Goal: Task Accomplishment & Management: Manage account settings

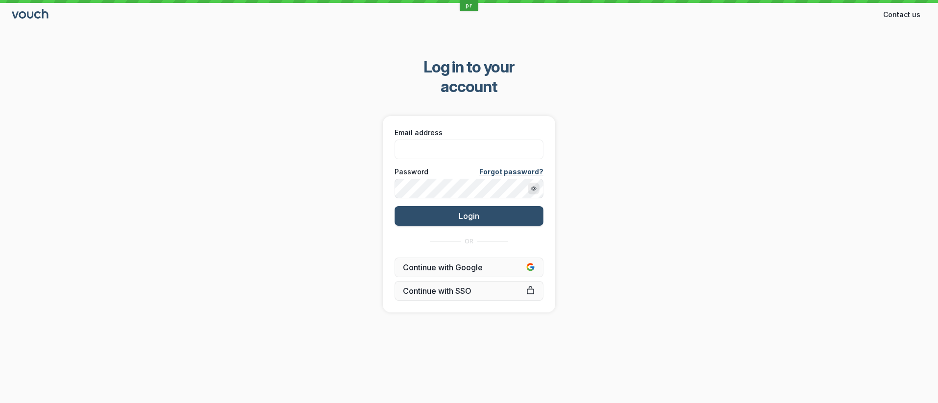
click at [440, 140] on div "Email address" at bounding box center [469, 143] width 155 height 38
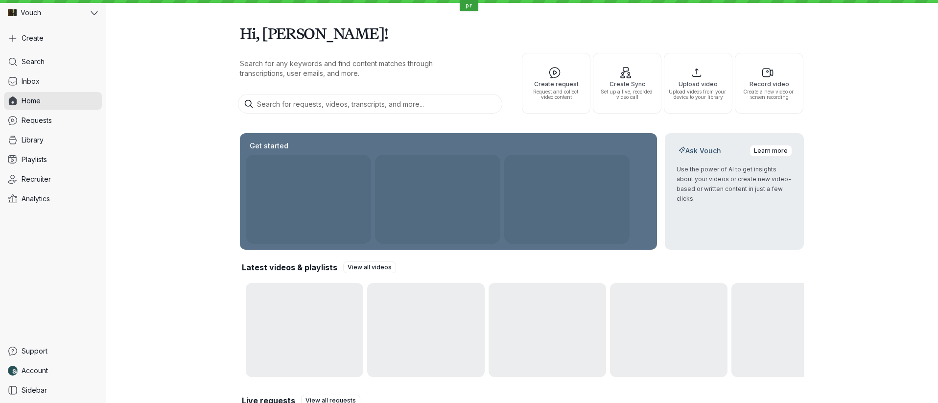
click at [441, 134] on div "Get started" at bounding box center [448, 142] width 417 height 18
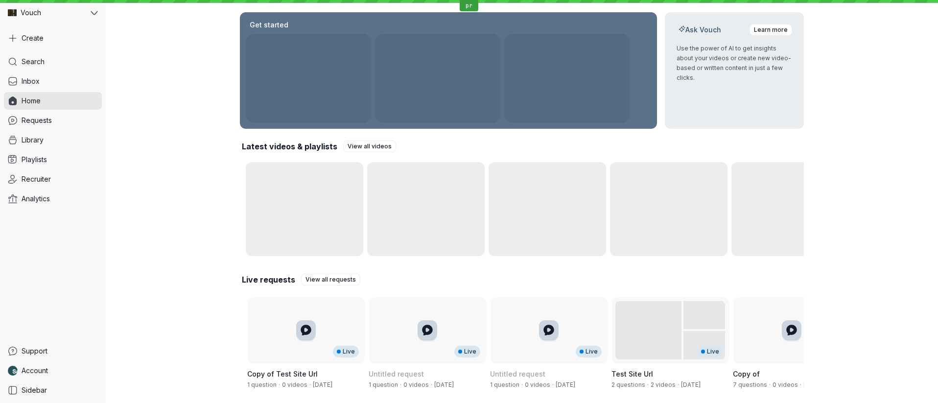
scroll to position [132, 0]
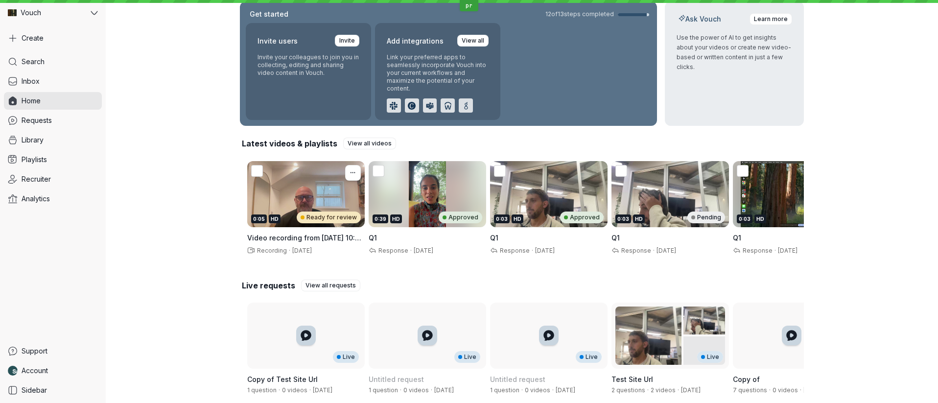
click at [292, 183] on div "0:05 HD Ready for review" at bounding box center [306, 194] width 118 height 66
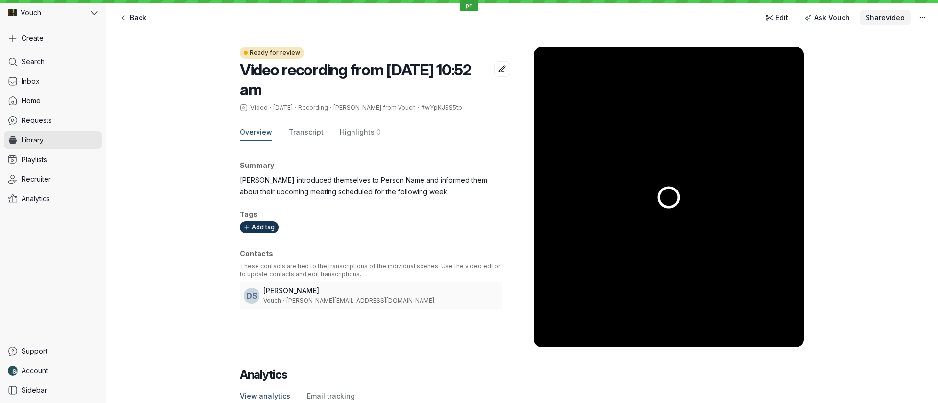
click at [886, 20] on span "Share video" at bounding box center [885, 18] width 39 height 10
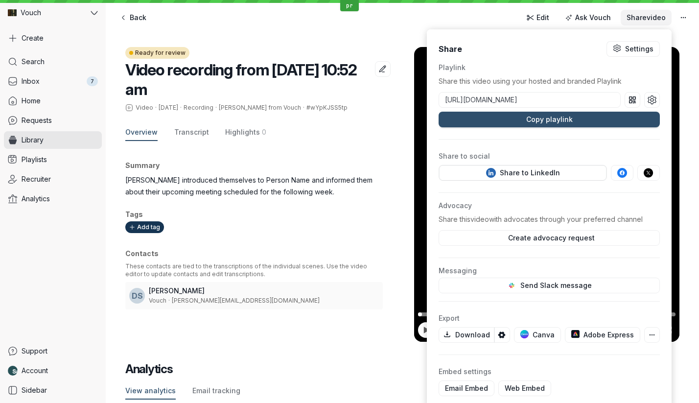
click at [645, 21] on span "Share video" at bounding box center [646, 18] width 39 height 10
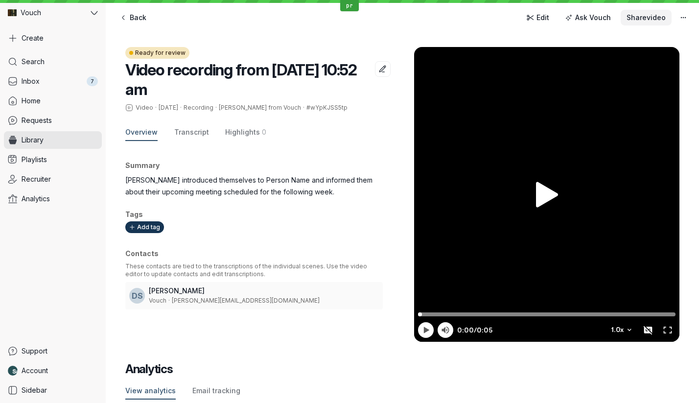
click at [639, 16] on span "Share video" at bounding box center [646, 18] width 39 height 10
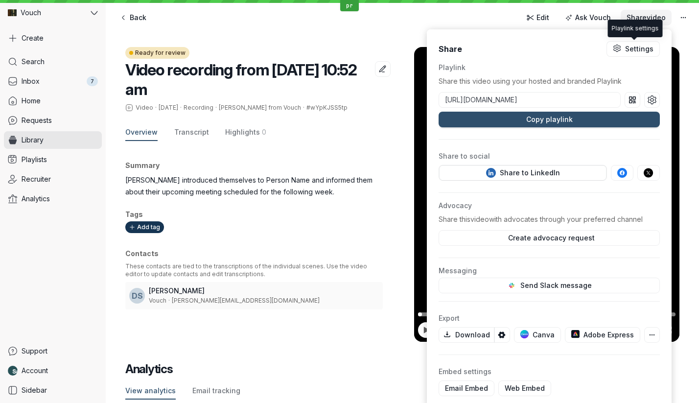
click at [650, 18] on span "Share video" at bounding box center [646, 18] width 39 height 10
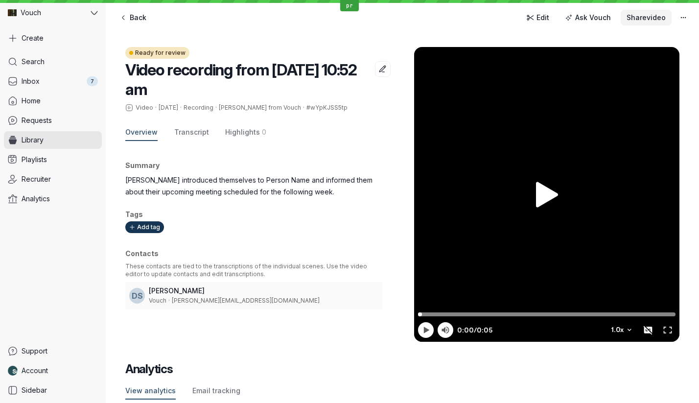
click at [652, 19] on span "Share video" at bounding box center [646, 18] width 39 height 10
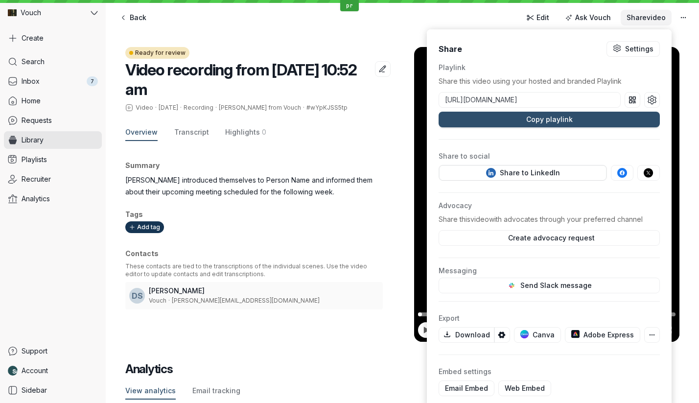
click at [652, 19] on span "Share video" at bounding box center [646, 18] width 39 height 10
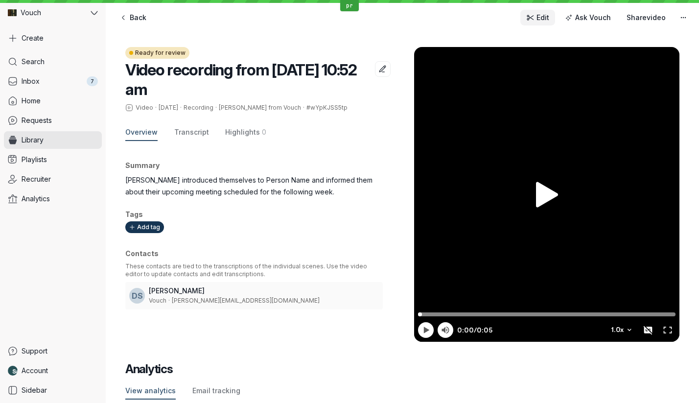
click at [531, 21] on icon at bounding box center [530, 18] width 8 height 8
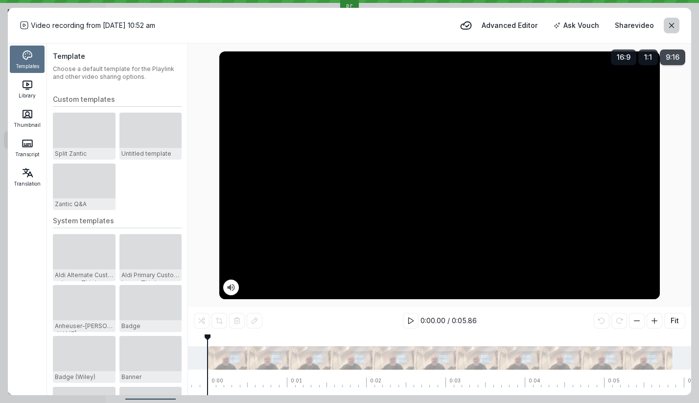
click at [669, 30] on button "button" at bounding box center [672, 26] width 16 height 16
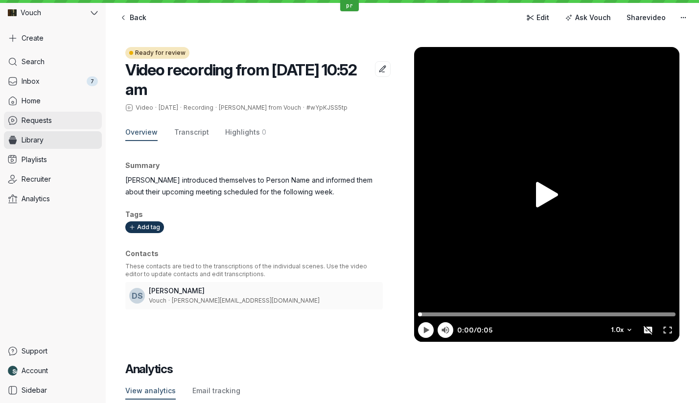
click at [71, 123] on link "Requests" at bounding box center [53, 121] width 98 height 18
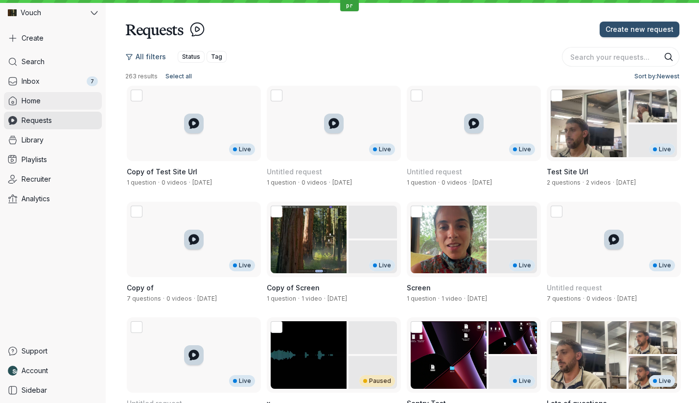
click at [70, 95] on link "Home" at bounding box center [53, 101] width 98 height 18
